Goal: Task Accomplishment & Management: Complete application form

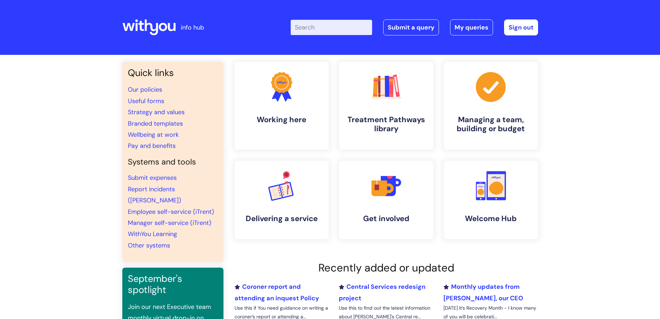
click at [329, 26] on input "Enter your search term here..." at bounding box center [331, 27] width 81 height 15
type input "useful"
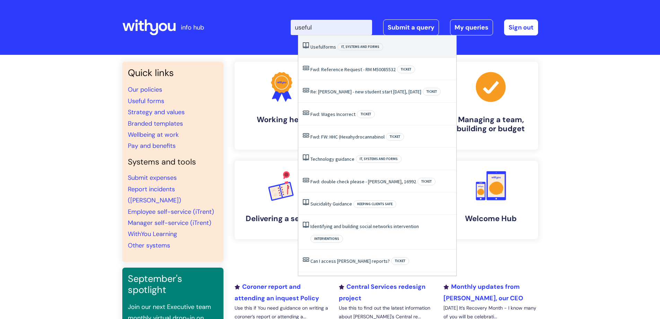
click at [327, 43] on li "Useful forms IT, systems and forms" at bounding box center [377, 46] width 158 height 23
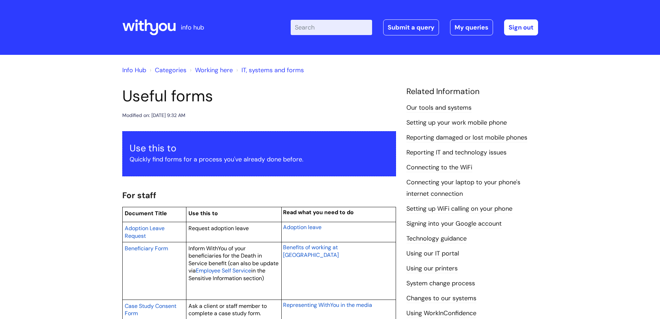
click at [310, 29] on input "Enter your search term here..." at bounding box center [331, 27] width 81 height 15
click at [179, 69] on link "Categories" at bounding box center [171, 70] width 32 height 8
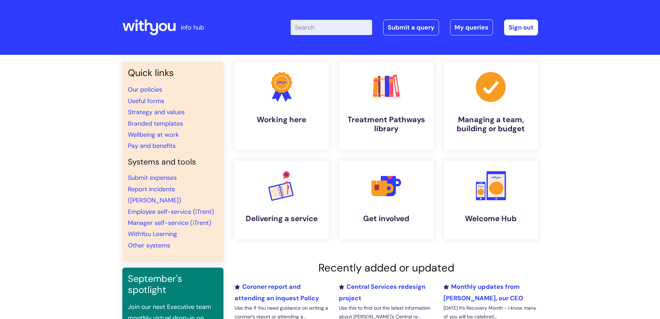
click at [323, 25] on input "Enter your search term here..." at bounding box center [331, 27] width 81 height 15
type input "useful"
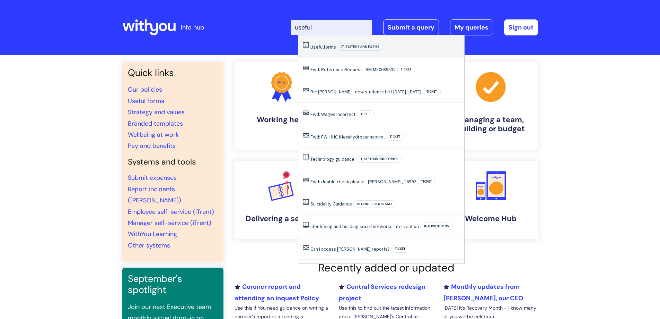
click at [329, 45] on link "Useful forms" at bounding box center [324, 47] width 26 height 6
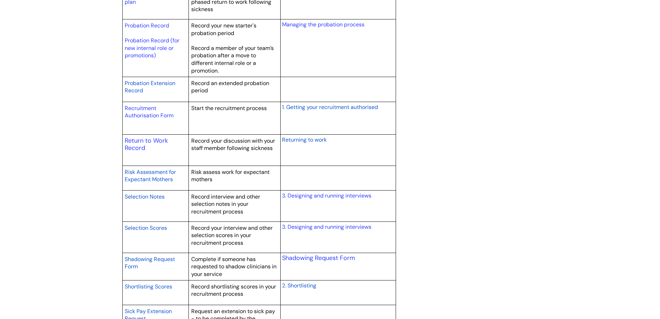
scroll to position [998, 0]
click at [140, 140] on link "Return to Work Record" at bounding box center [146, 144] width 43 height 16
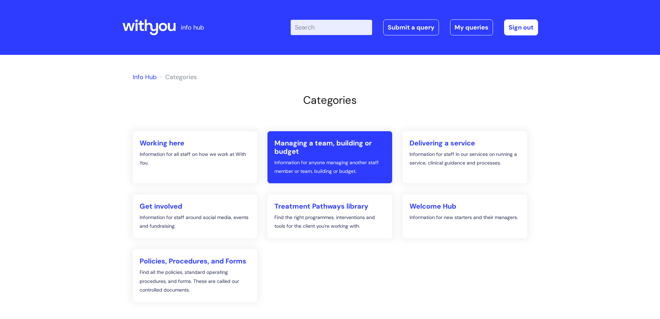
click at [300, 145] on h2 "Managing a team, building or budget" at bounding box center [330, 147] width 111 height 17
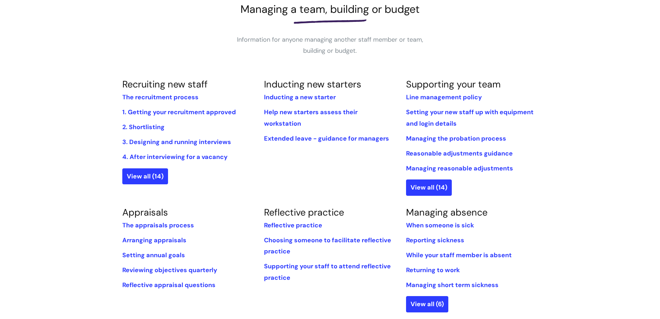
scroll to position [110, 0]
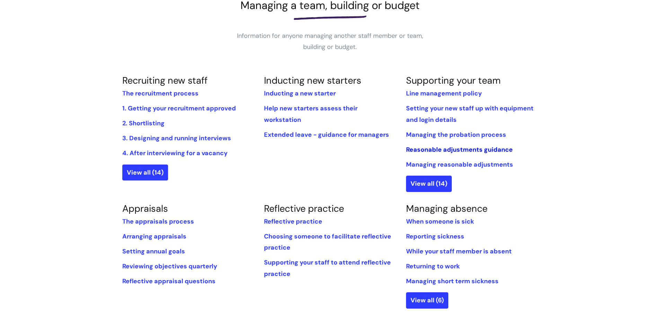
click at [468, 150] on link "Reasonable adjustments guidance" at bounding box center [459, 149] width 107 height 8
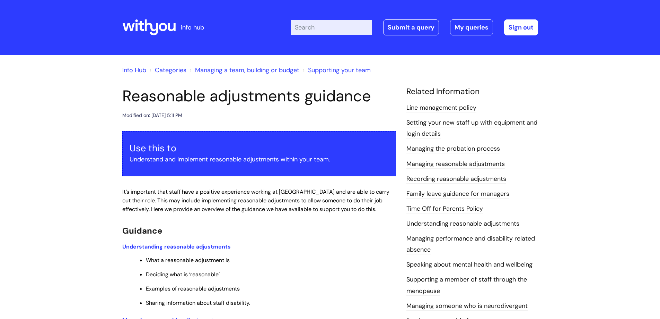
drag, startPoint x: 373, startPoint y: 96, endPoint x: 124, endPoint y: 101, distance: 248.9
click at [124, 101] on h1 "Reasonable adjustments guidance" at bounding box center [259, 96] width 274 height 19
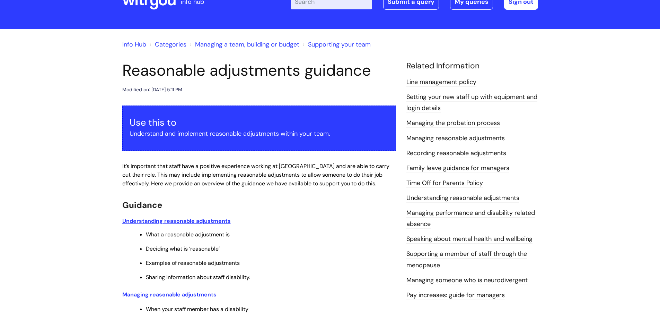
scroll to position [26, 0]
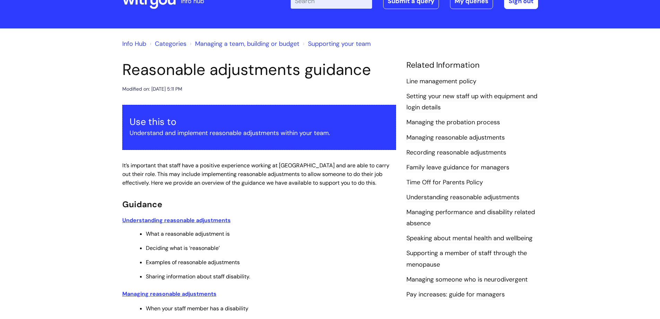
drag, startPoint x: 140, startPoint y: 96, endPoint x: 304, endPoint y: 198, distance: 192.4
click at [304, 198] on h2 "Guidance" at bounding box center [259, 203] width 274 height 15
click at [203, 219] on u "Understanding reasonable adjustments" at bounding box center [176, 219] width 109 height 7
drag, startPoint x: 374, startPoint y: 72, endPoint x: 126, endPoint y: 72, distance: 248.2
click at [126, 72] on h1 "Reasonable adjustments guidance" at bounding box center [259, 69] width 274 height 19
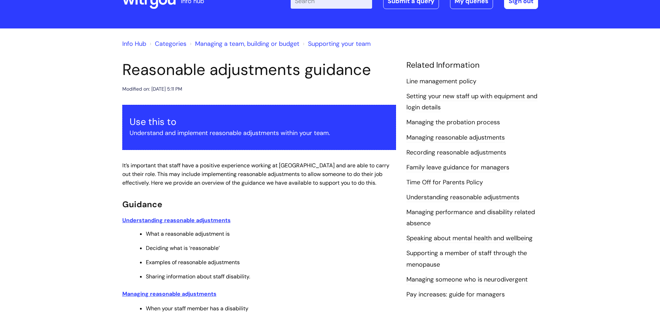
copy h1 "Reasonable adjustments guidance"
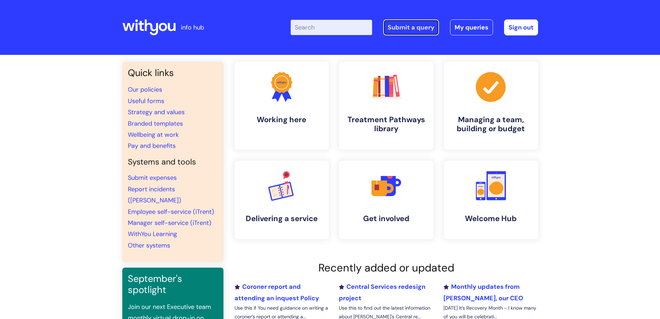
click at [417, 27] on link "Submit a query" at bounding box center [411, 27] width 56 height 16
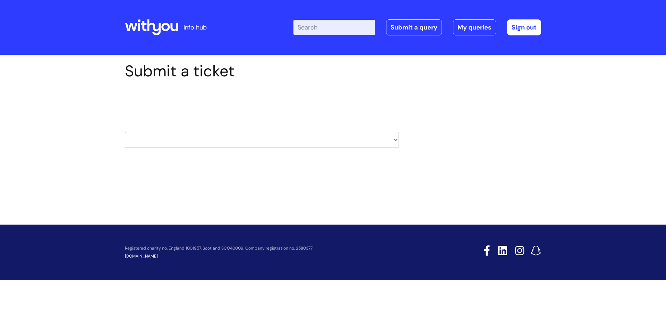
click at [396, 140] on select "HR / People IT and Support Clinical Drug Alerts Finance Accounts Data Support T…" at bounding box center [262, 140] width 274 height 16
select select "hr_/_people"
click at [125, 132] on select "HR / People IT and Support Clinical Drug Alerts Finance Accounts Data Support T…" at bounding box center [262, 140] width 274 height 16
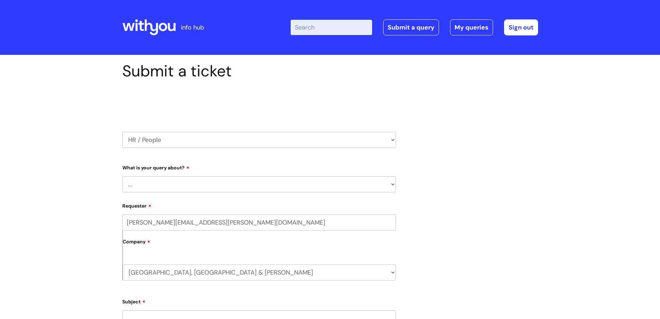
click at [201, 182] on select "... Absence Query Holiday Query Employee change request General HR Query iTrent…" at bounding box center [259, 184] width 274 height 16
select select "General HR Query"
click at [122, 176] on select "... Absence Query Holiday Query Employee change request General HR Query iTrent…" at bounding box center [259, 184] width 274 height 16
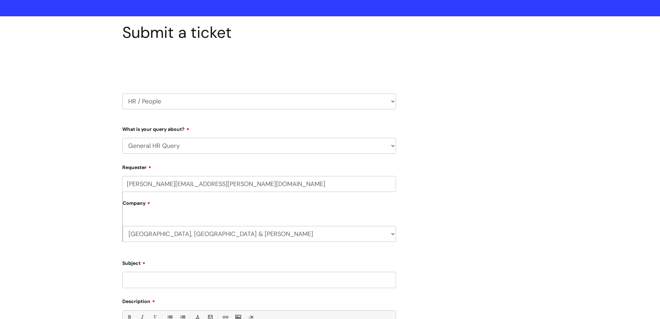
scroll to position [69, 0]
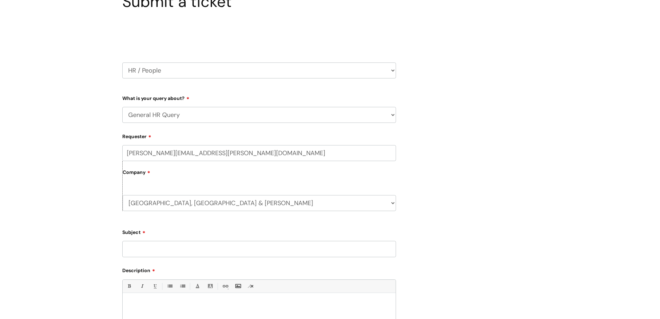
click at [141, 248] on input "Subject" at bounding box center [259, 249] width 274 height 16
click at [186, 247] on input "Emma Hurren -" at bounding box center [259, 249] width 274 height 16
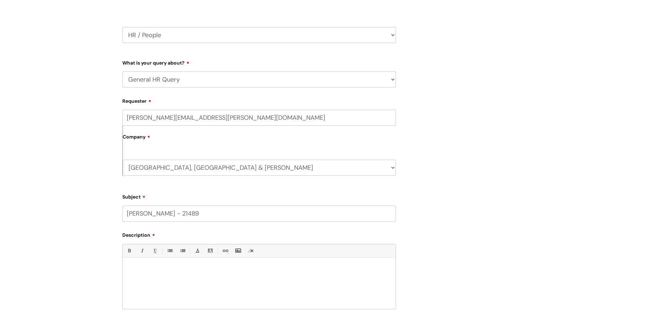
scroll to position [139, 0]
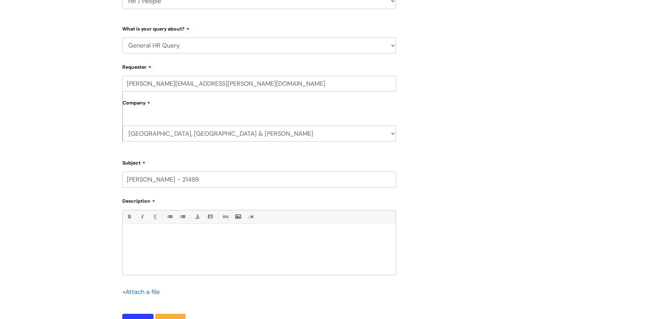
type input "[PERSON_NAME] - 21489"
click at [150, 234] on p at bounding box center [259, 235] width 263 height 6
drag, startPoint x: 195, startPoint y: 178, endPoint x: 118, endPoint y: 180, distance: 77.0
click at [118, 180] on div "Submit a ticket Select issue type HR / People IT and Support Clinical Drug Aler…" at bounding box center [259, 132] width 284 height 418
click at [133, 232] on p at bounding box center [259, 235] width 263 height 6
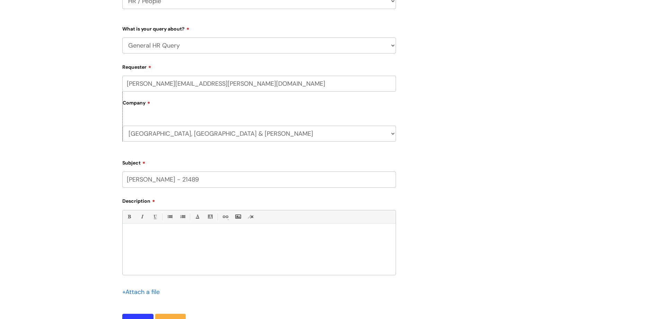
paste div
click at [226, 252] on p "Can you tell me if Emma Hurren is on any stage from DQ001." at bounding box center [259, 254] width 263 height 6
click at [306, 253] on p "Can you tell me if Emma Hurren is on any stage of sickness review from DQ001." at bounding box center [259, 254] width 263 height 6
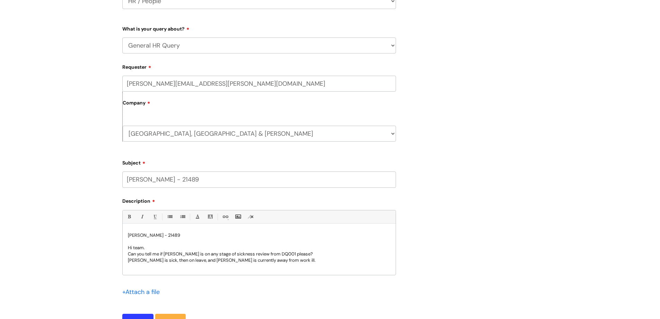
drag, startPoint x: 224, startPoint y: 254, endPoint x: 230, endPoint y: 254, distance: 5.9
click at [224, 254] on p "Can you tell me if Emma Hurren is on any stage of sickness review from DQ001 pl…" at bounding box center [259, 254] width 263 height 6
click at [292, 253] on p "Can you tell me if Emma Hurren is on any stage of sickness review from DQ001 pl…" at bounding box center [259, 254] width 263 height 6
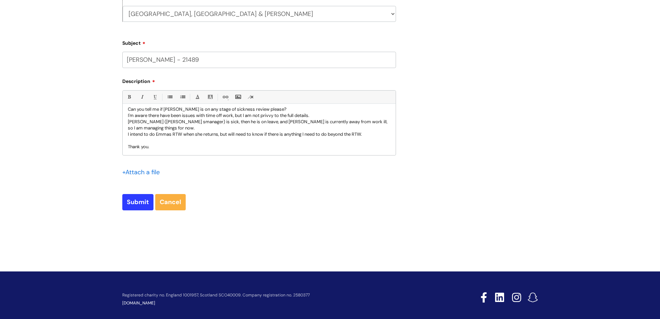
scroll to position [259, 0]
click at [137, 201] on input "Submit" at bounding box center [137, 201] width 31 height 16
type input "Please Wait..."
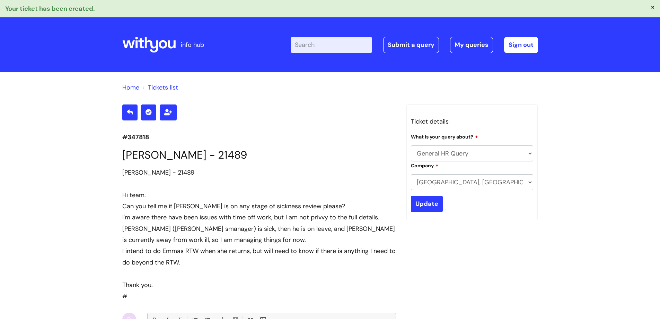
select select "General HR Query"
click at [126, 48] on icon at bounding box center [128, 45] width 12 height 8
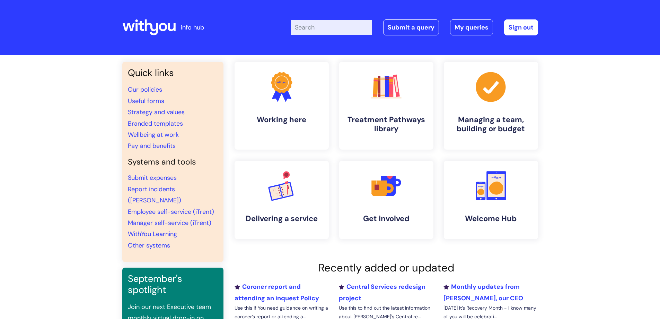
click at [313, 29] on input "Enter your search term here..." at bounding box center [331, 27] width 81 height 15
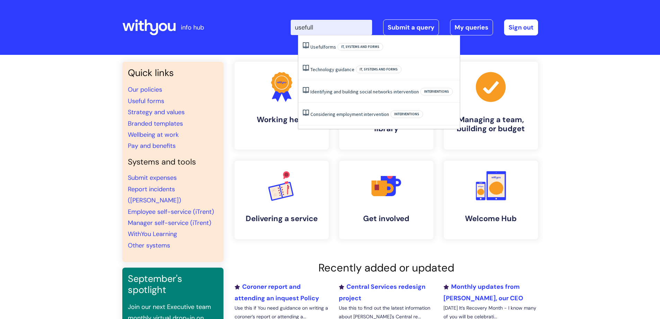
type input "useful"
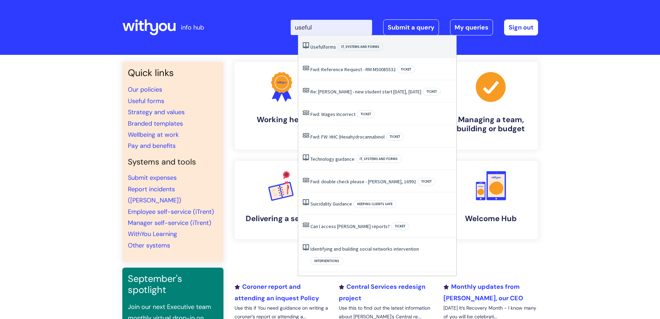
click at [320, 46] on span "Useful" at bounding box center [317, 47] width 13 height 6
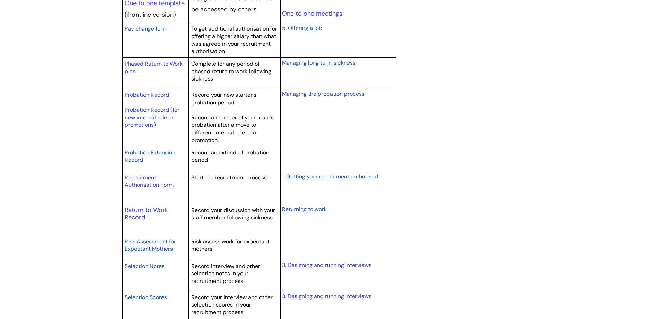
scroll to position [929, 0]
click at [138, 210] on link "Return to Work Record" at bounding box center [146, 213] width 43 height 16
